Goal: Check status: Check status

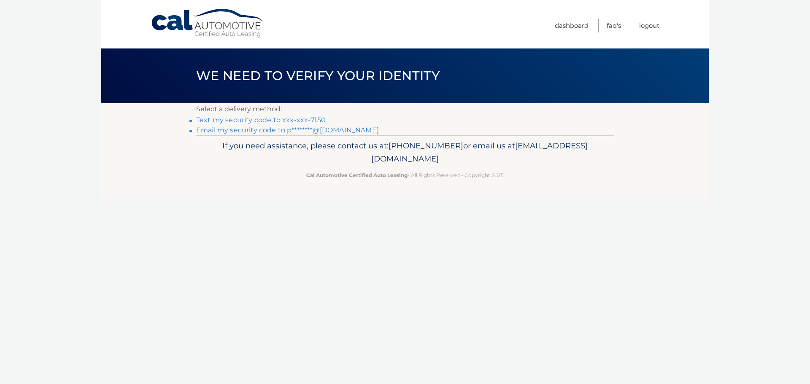
drag, startPoint x: 304, startPoint y: 121, endPoint x: 306, endPoint y: 118, distance: 4.3
click at [304, 121] on link "Text my security code to xxx-xxx-7150" at bounding box center [260, 120] width 129 height 8
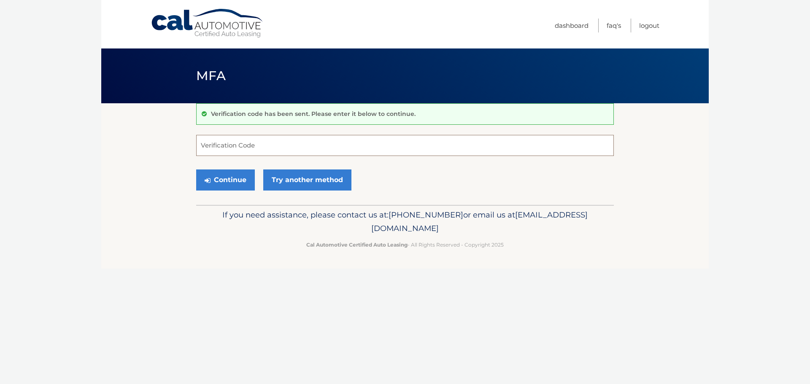
click at [244, 146] on input "Verification Code" at bounding box center [405, 145] width 418 height 21
type input "752036"
click at [196, 170] on button "Continue" at bounding box center [225, 180] width 59 height 21
click at [223, 183] on button "Continue" at bounding box center [225, 180] width 59 height 21
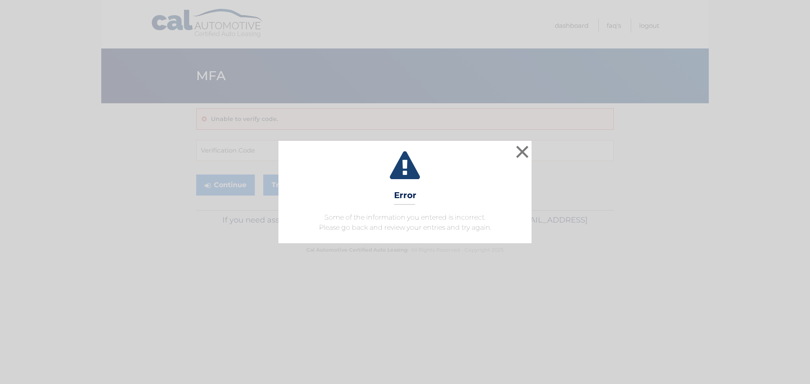
click at [513, 148] on div "× Error Some of the information you entered is incorrect. Please go back and re…" at bounding box center [404, 192] width 253 height 102
click at [524, 150] on button "×" at bounding box center [522, 151] width 17 height 17
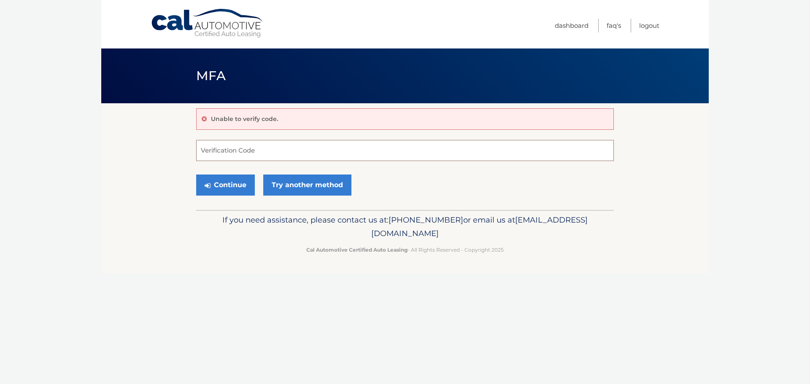
click at [215, 150] on input "Verification Code" at bounding box center [405, 150] width 418 height 21
type input "752036"
click at [226, 177] on button "Continue" at bounding box center [225, 185] width 59 height 21
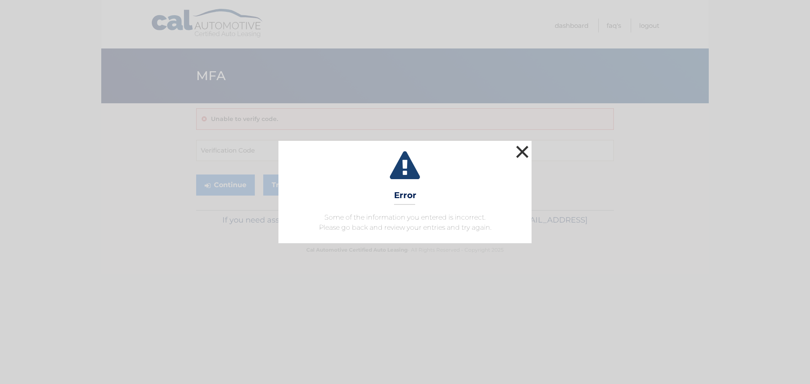
click at [523, 160] on button "×" at bounding box center [522, 151] width 17 height 17
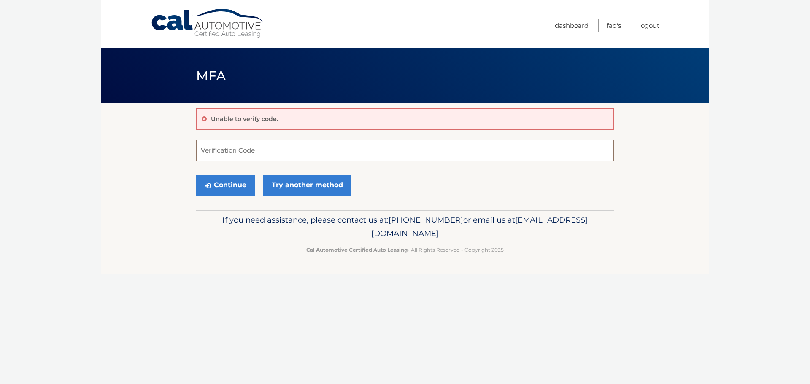
click at [201, 151] on input "Verification Code" at bounding box center [405, 150] width 418 height 21
type input "752036"
click at [224, 178] on button "Continue" at bounding box center [225, 185] width 59 height 21
click at [289, 189] on link "Try another method" at bounding box center [307, 185] width 88 height 21
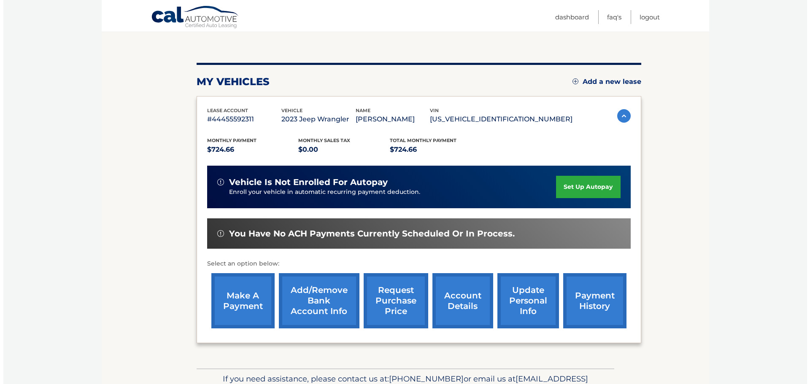
scroll to position [106, 0]
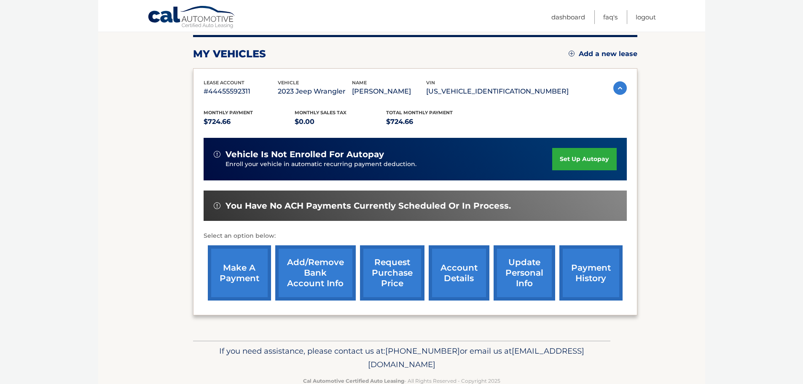
click at [395, 264] on link "request purchase price" at bounding box center [392, 272] width 65 height 55
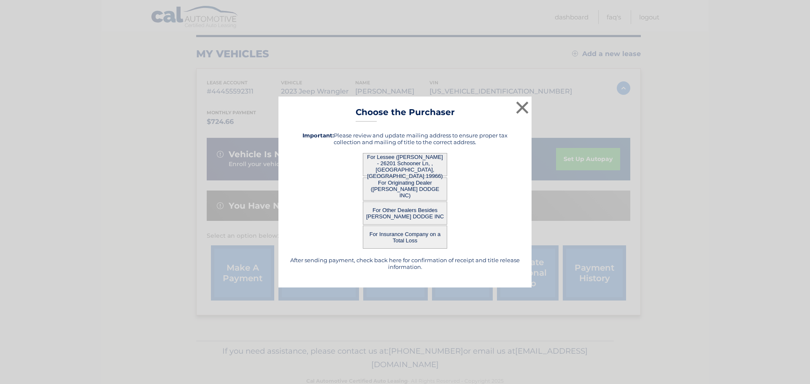
click at [404, 165] on button "For Lessee ([PERSON_NAME] - 26201 Schooner Ln, , [GEOGRAPHIC_DATA], [GEOGRAPHIC…" at bounding box center [405, 164] width 84 height 23
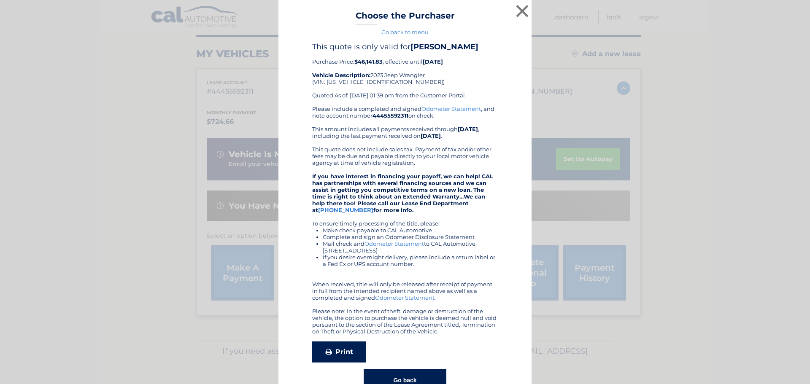
click at [334, 353] on link "Print" at bounding box center [339, 352] width 54 height 21
